Goal: Navigation & Orientation: Find specific page/section

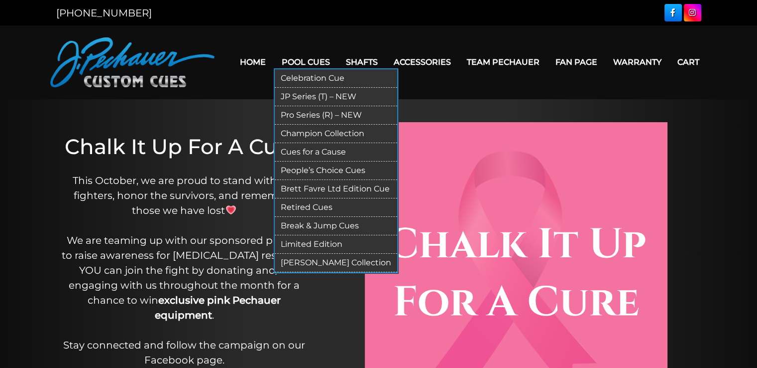
click at [299, 77] on link "Celebration Cue" at bounding box center [336, 78] width 123 height 18
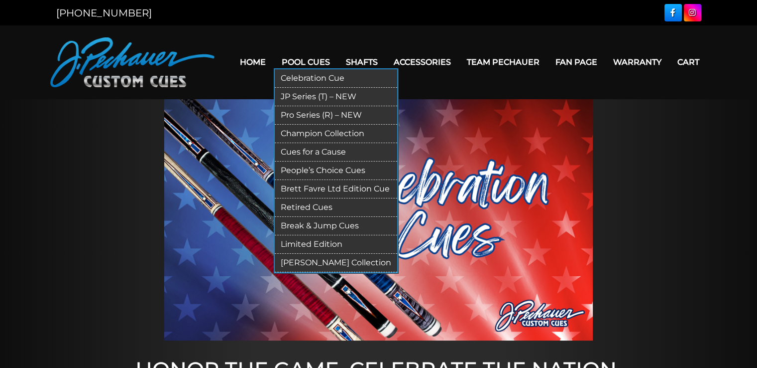
click at [299, 98] on link "JP Series (T) – NEW" at bounding box center [336, 97] width 123 height 18
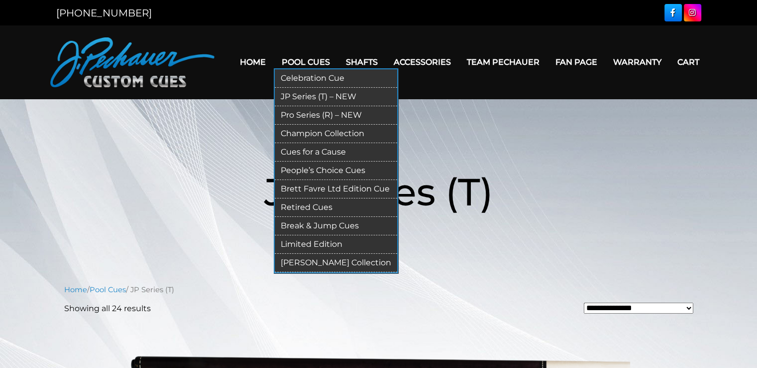
click at [307, 131] on link "Champion Collection" at bounding box center [336, 134] width 123 height 18
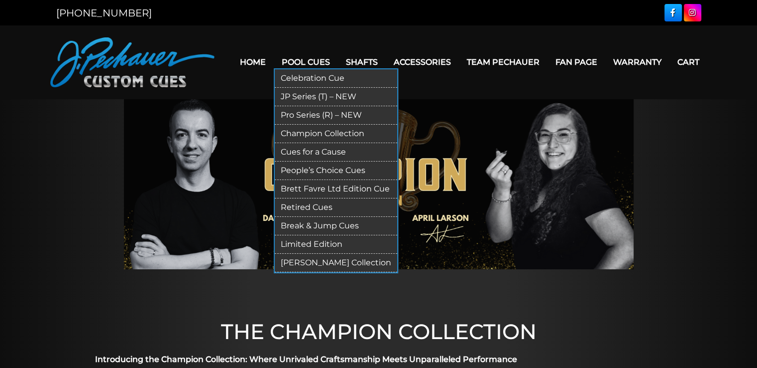
click at [299, 168] on link "People’s Choice Cues" at bounding box center [336, 170] width 123 height 18
